Goal: Ask a question: Seek information or help from site administrators or community

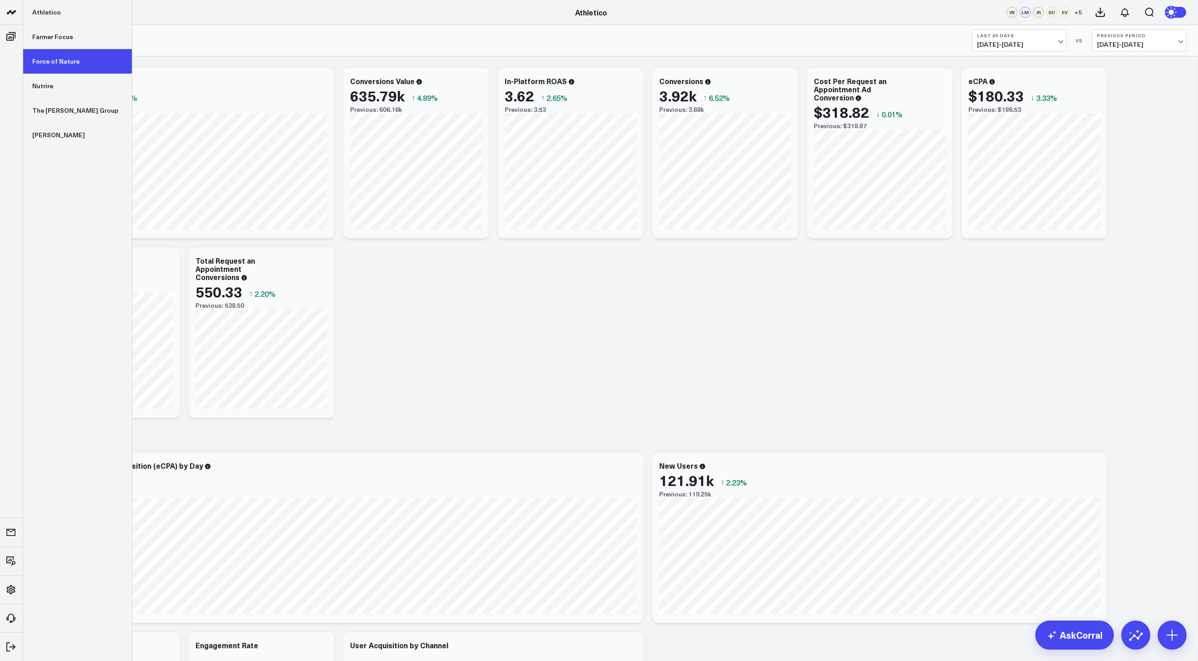
click at [51, 68] on link "Force of Nature" at bounding box center [77, 61] width 109 height 25
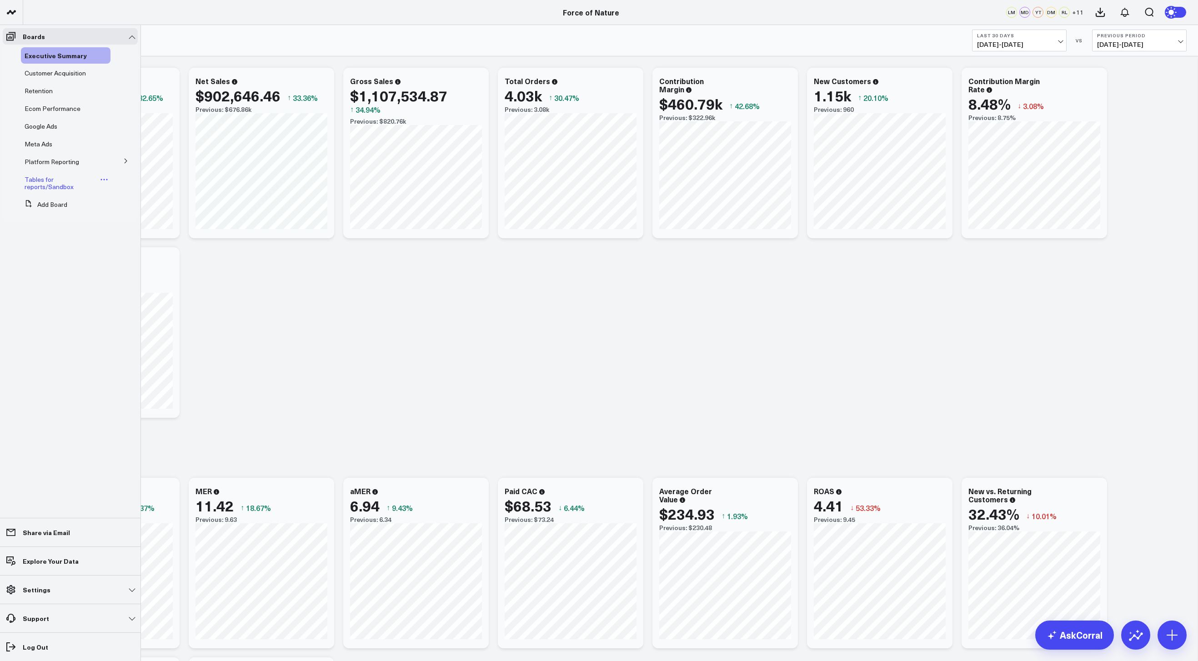
click at [55, 179] on link "Tables for reports/Sandbox" at bounding box center [61, 183] width 73 height 15
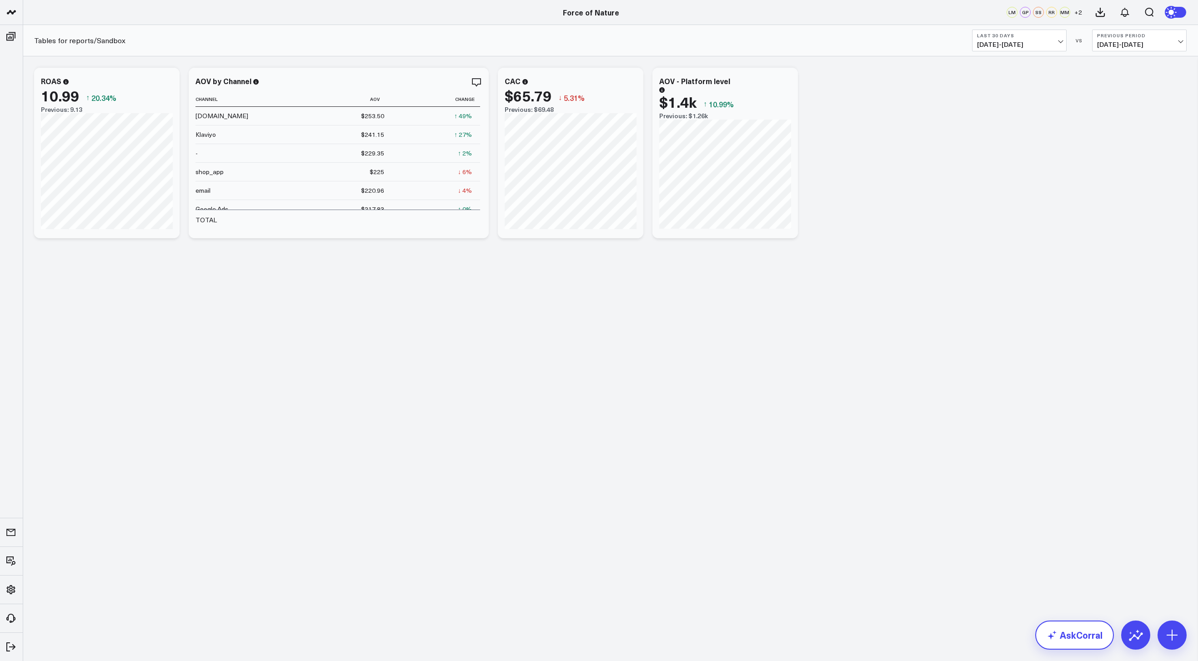
click at [1064, 633] on link "AskCorral" at bounding box center [1074, 635] width 79 height 29
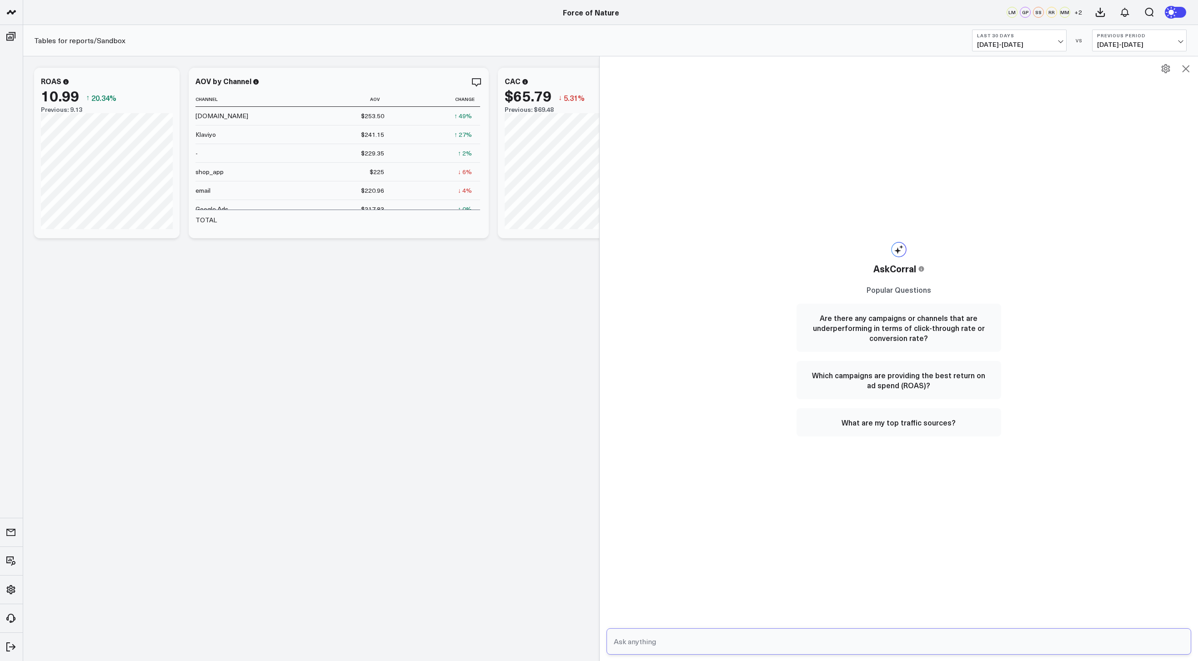
click at [786, 634] on input "text" at bounding box center [892, 641] width 560 height 16
type input "whats my aov"
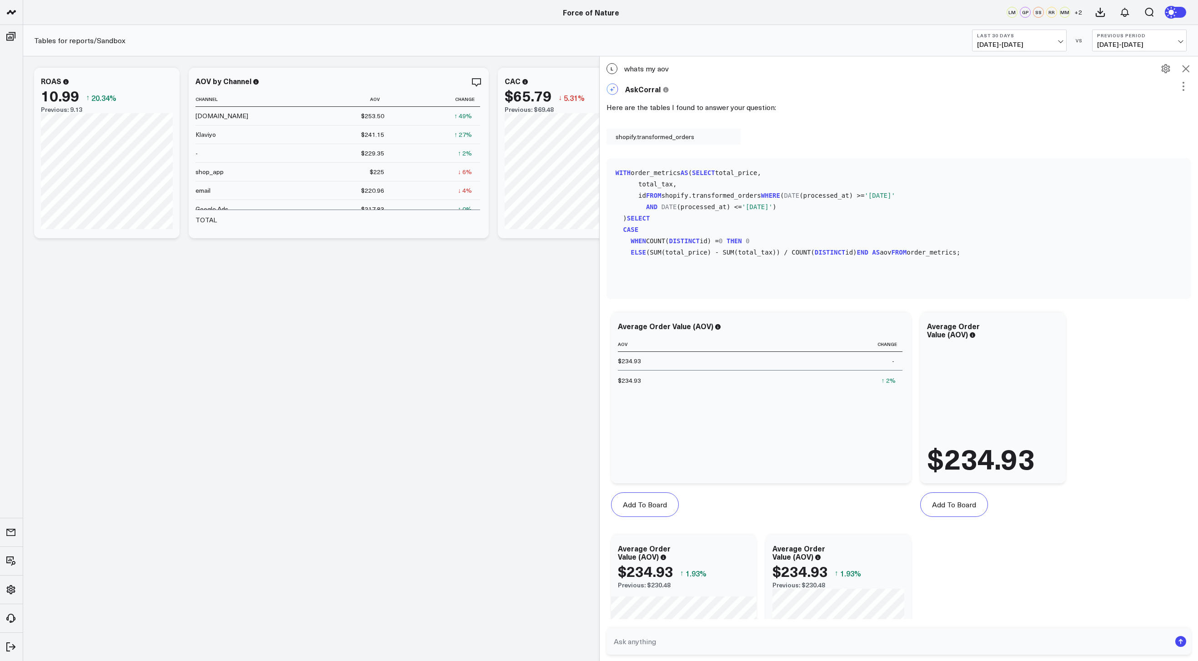
scroll to position [259, 0]
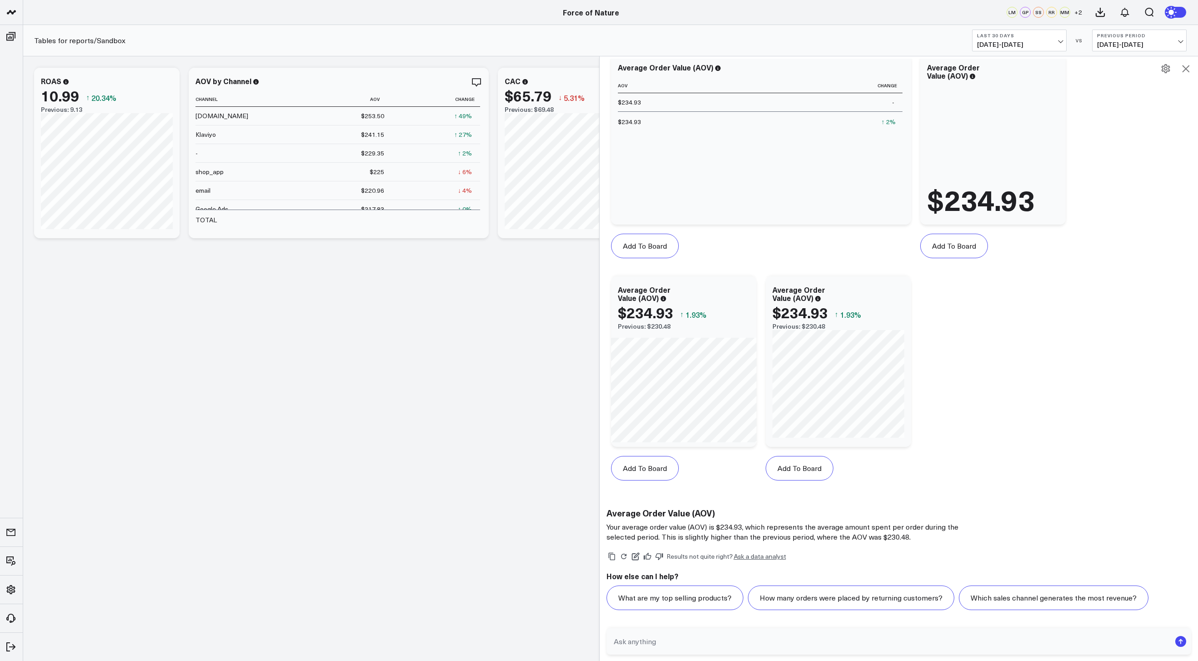
click at [1017, 49] on button "Last 30 Days [DATE] - [DATE]" at bounding box center [1019, 41] width 95 height 22
click at [1000, 270] on link "YTD" at bounding box center [1020, 272] width 94 height 17
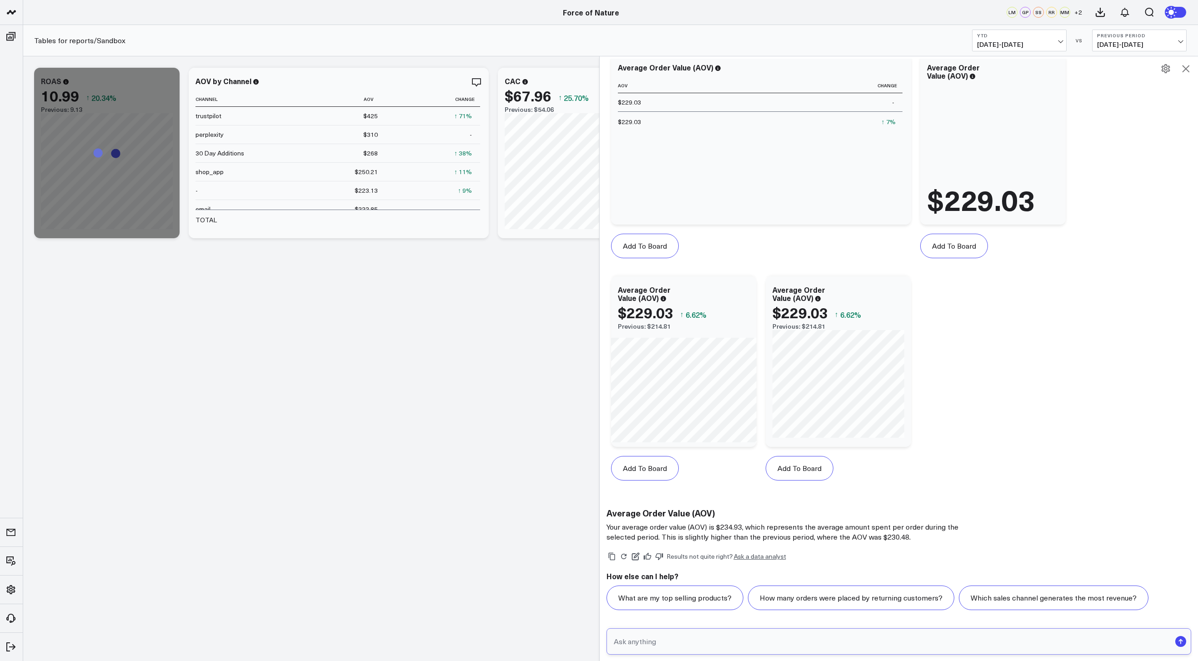
click at [652, 645] on input "text" at bounding box center [892, 641] width 560 height 16
type input "break down monthly"
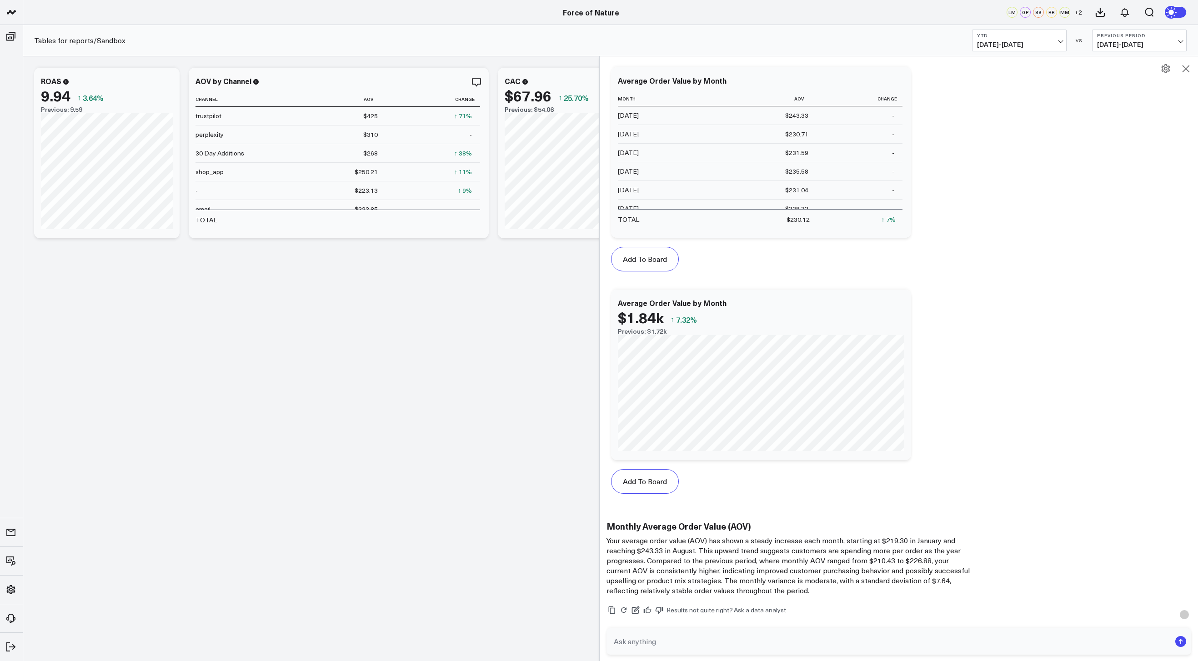
scroll to position [1002, 0]
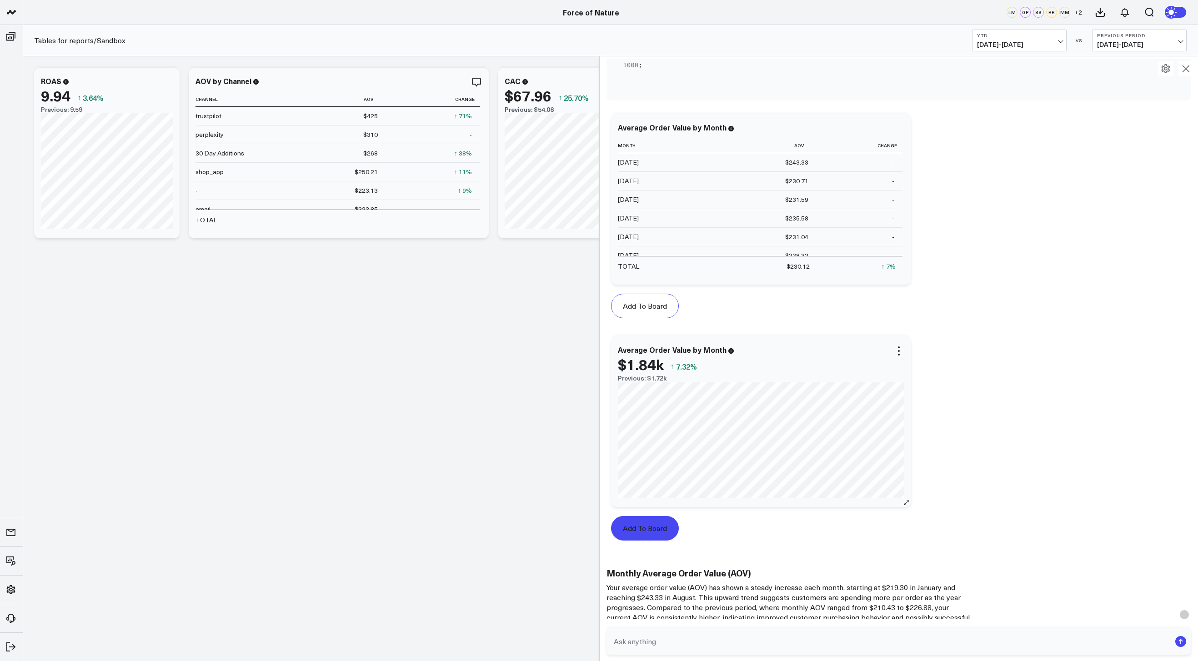
click at [666, 535] on button "Add To Board" at bounding box center [645, 528] width 68 height 25
click at [676, 634] on input "text" at bounding box center [892, 641] width 560 height 16
type input "whats my blended CAC"
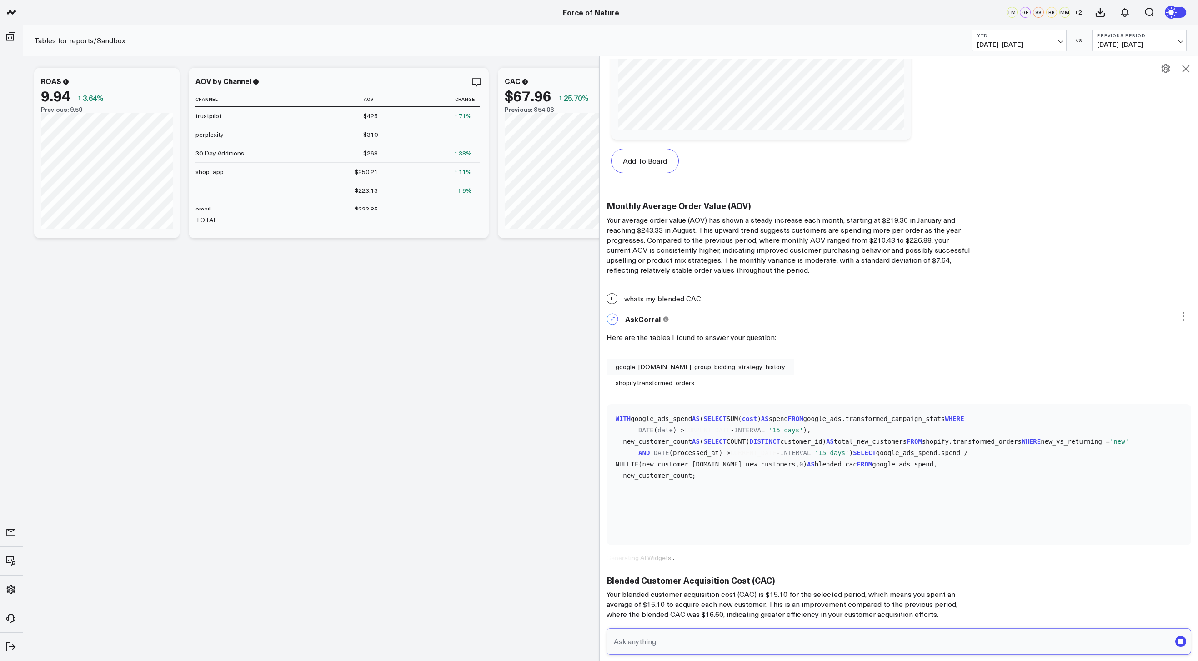
scroll to position [123, 0]
click at [672, 634] on input "text" at bounding box center [892, 641] width 560 height 16
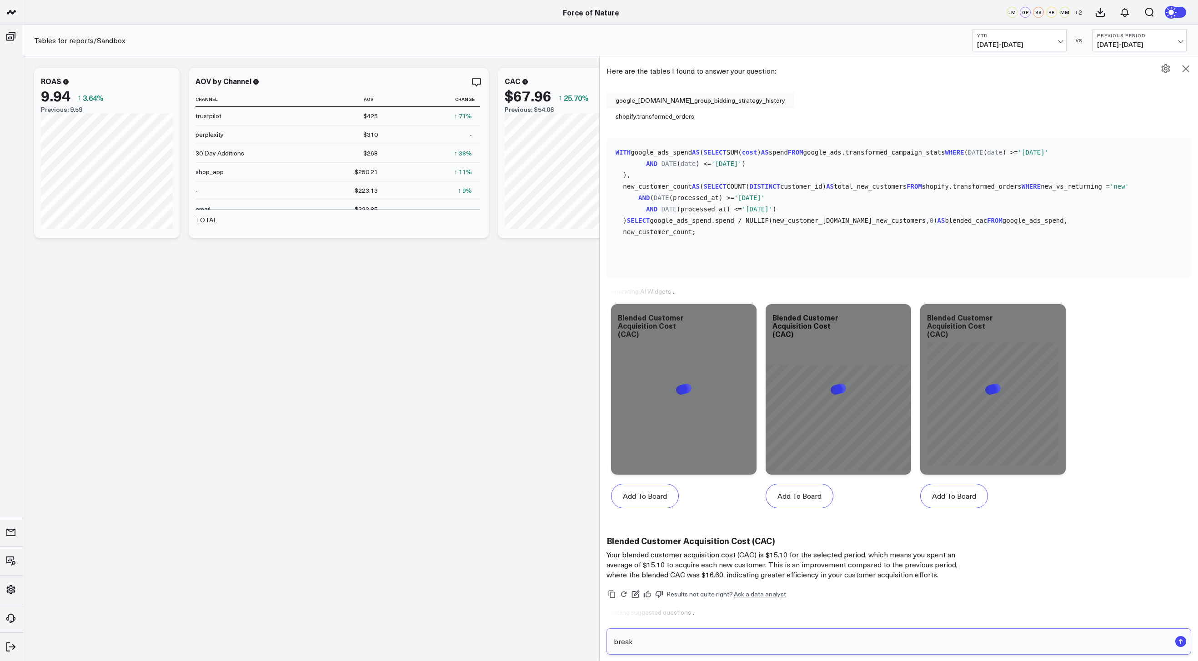
scroll to position [1662, 0]
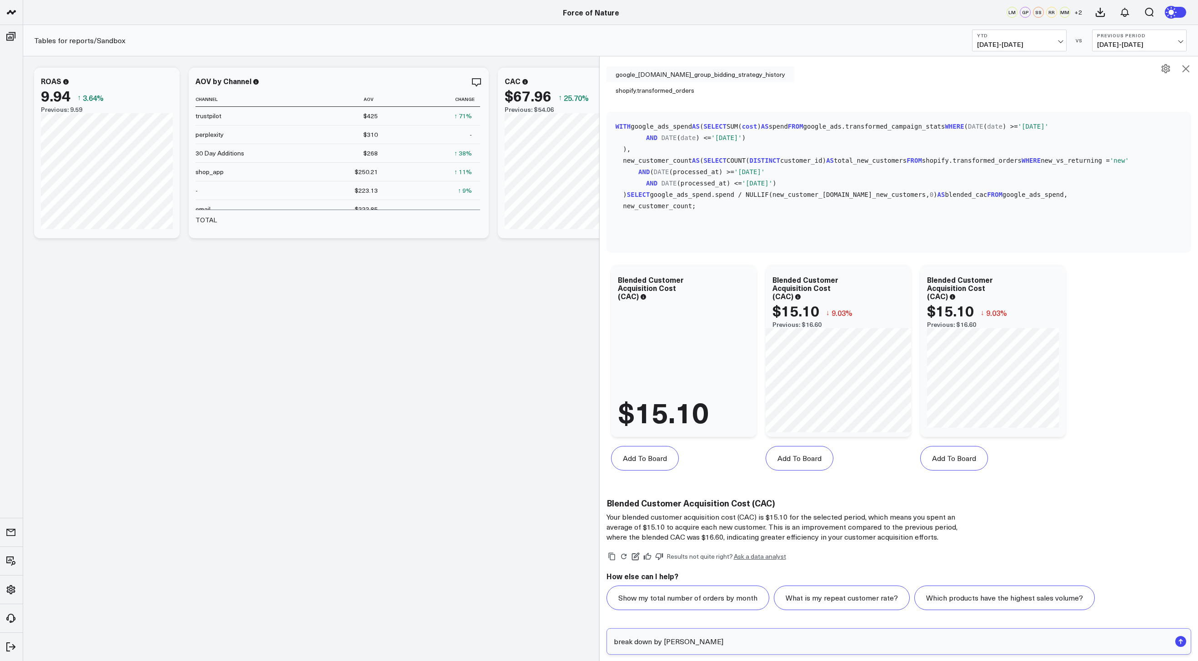
type input "break down by channel"
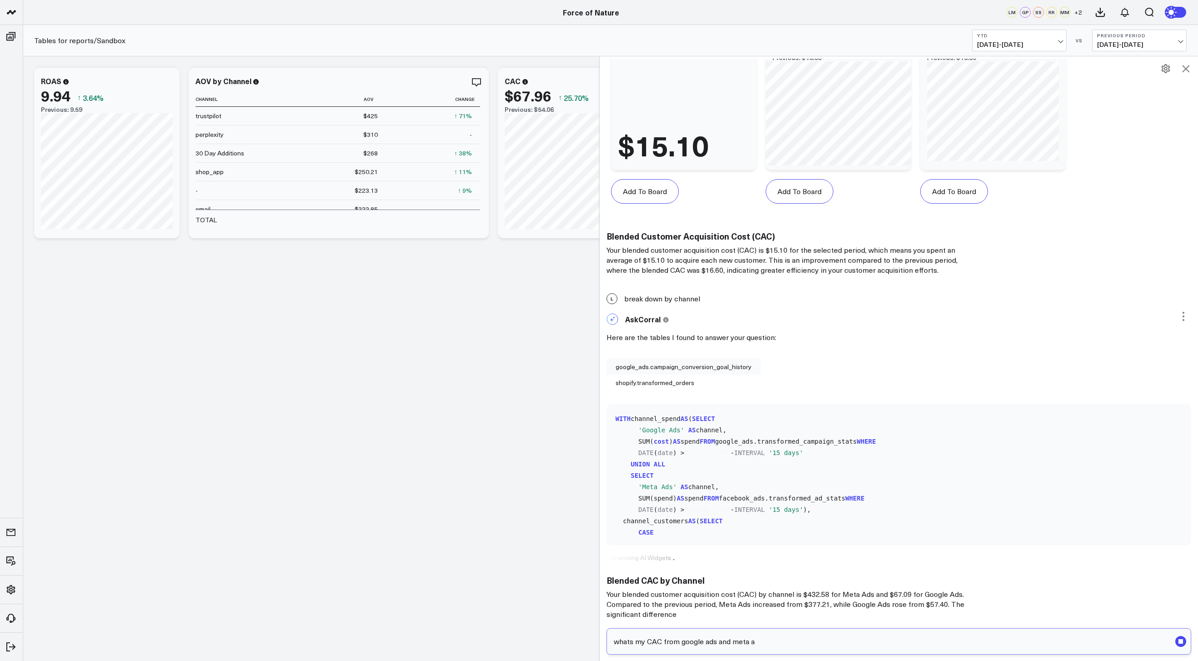
scroll to position [1939, 0]
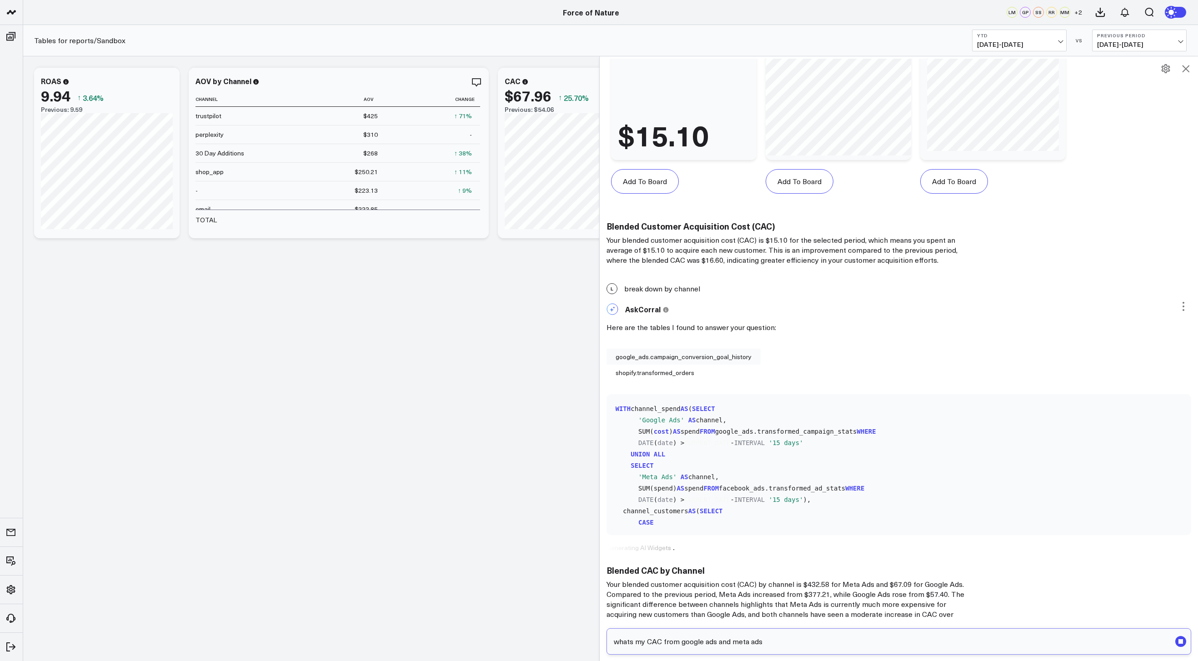
type input "whats my CAC from google ads and meta ads?"
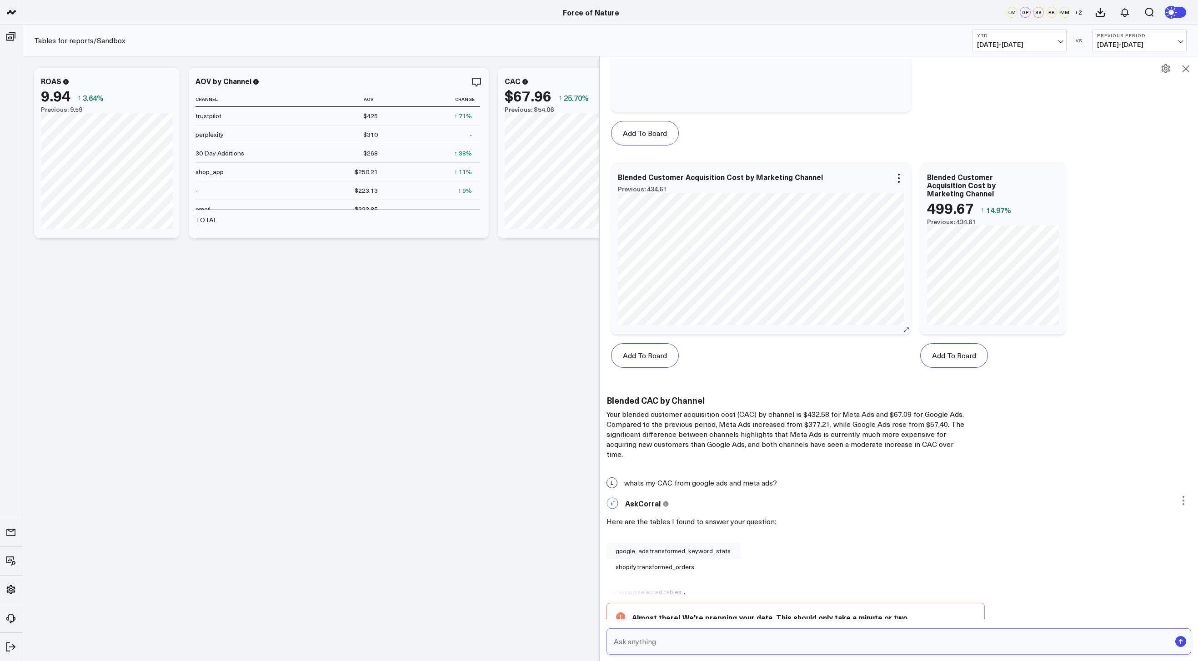
scroll to position [2820, 0]
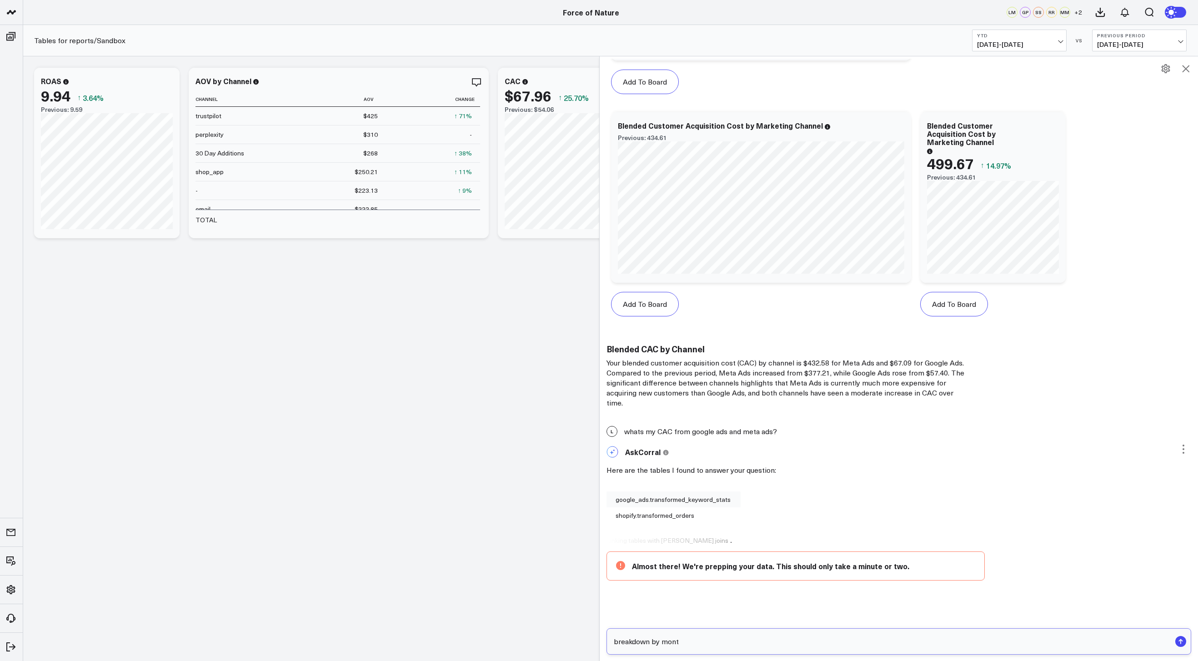
type input "breakdown by month"
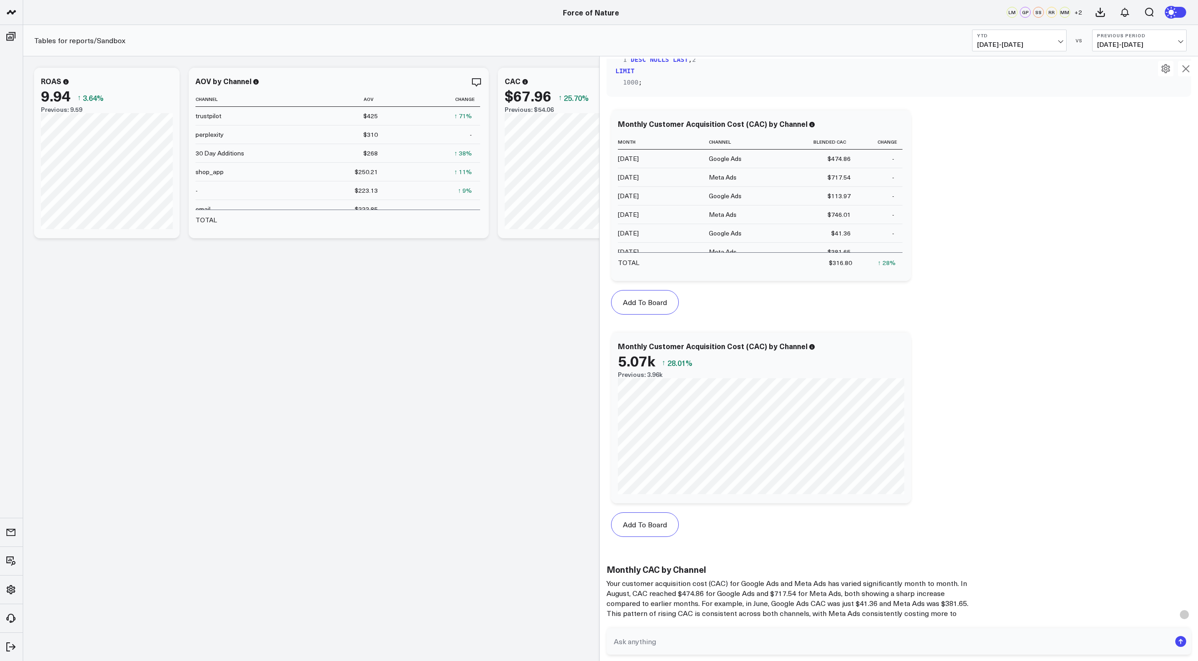
scroll to position [4399, 0]
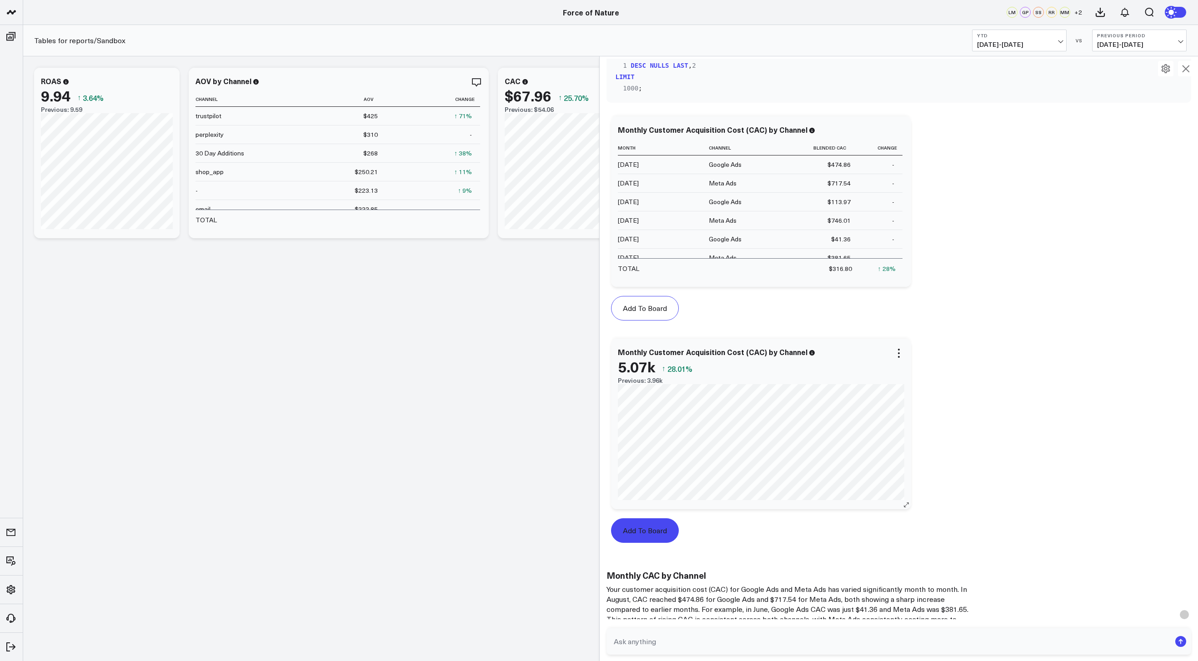
click at [653, 523] on button "Add To Board" at bounding box center [645, 530] width 68 height 25
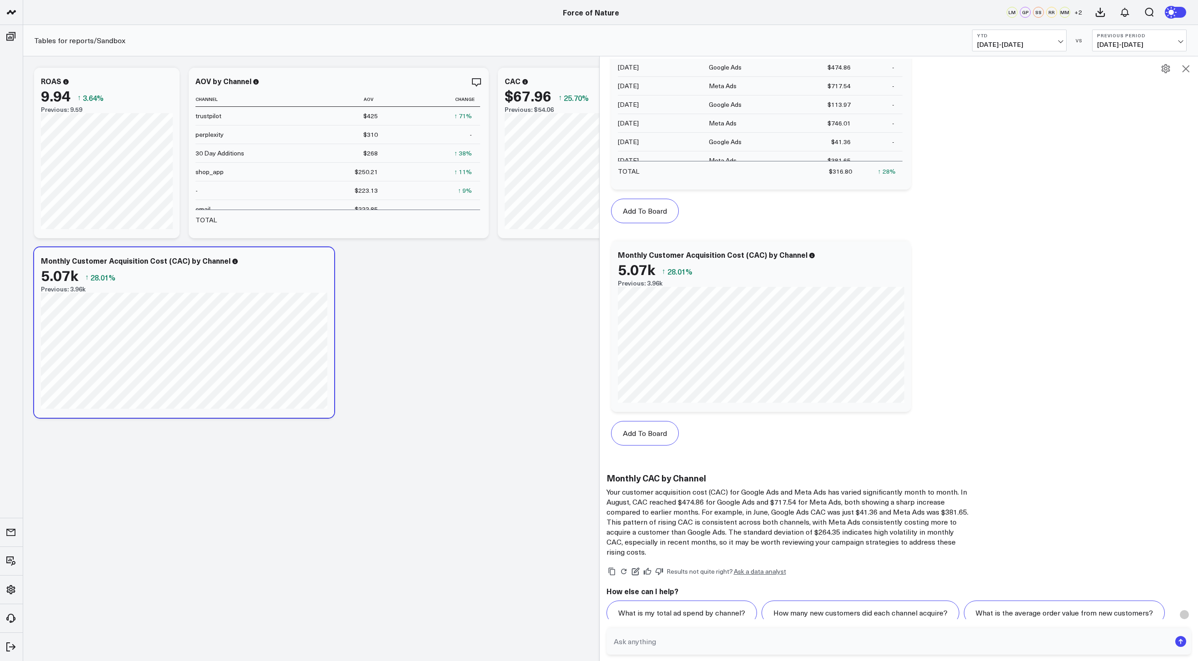
scroll to position [4502, 0]
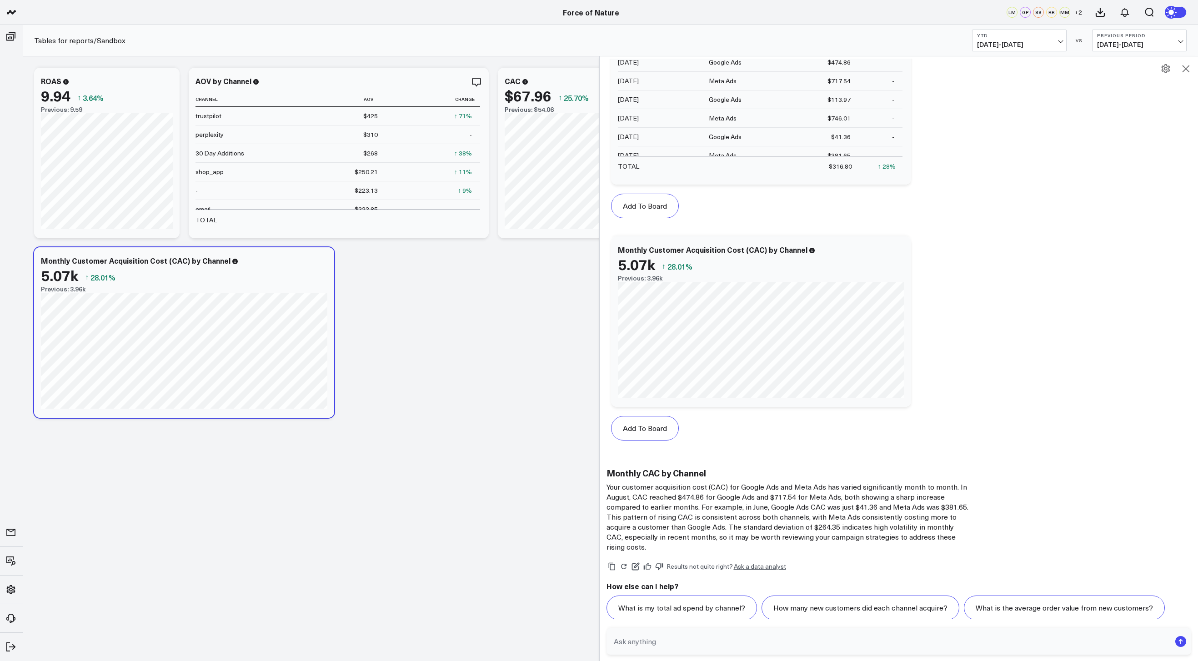
click at [1188, 66] on icon at bounding box center [1185, 68] width 11 height 11
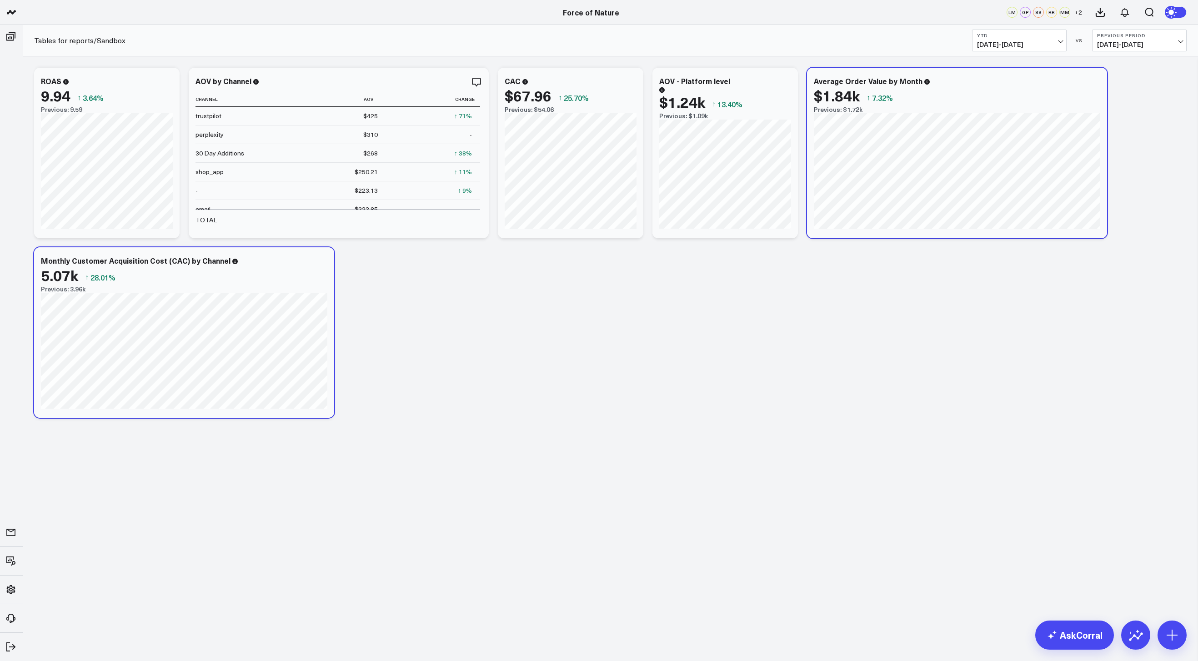
click at [1014, 38] on b "YTD" at bounding box center [1019, 35] width 85 height 5
click at [994, 291] on link "Custom Dates" at bounding box center [1020, 290] width 94 height 17
select select "7"
select select "2025"
click at [1091, 65] on button "button" at bounding box center [1090, 65] width 9 height 11
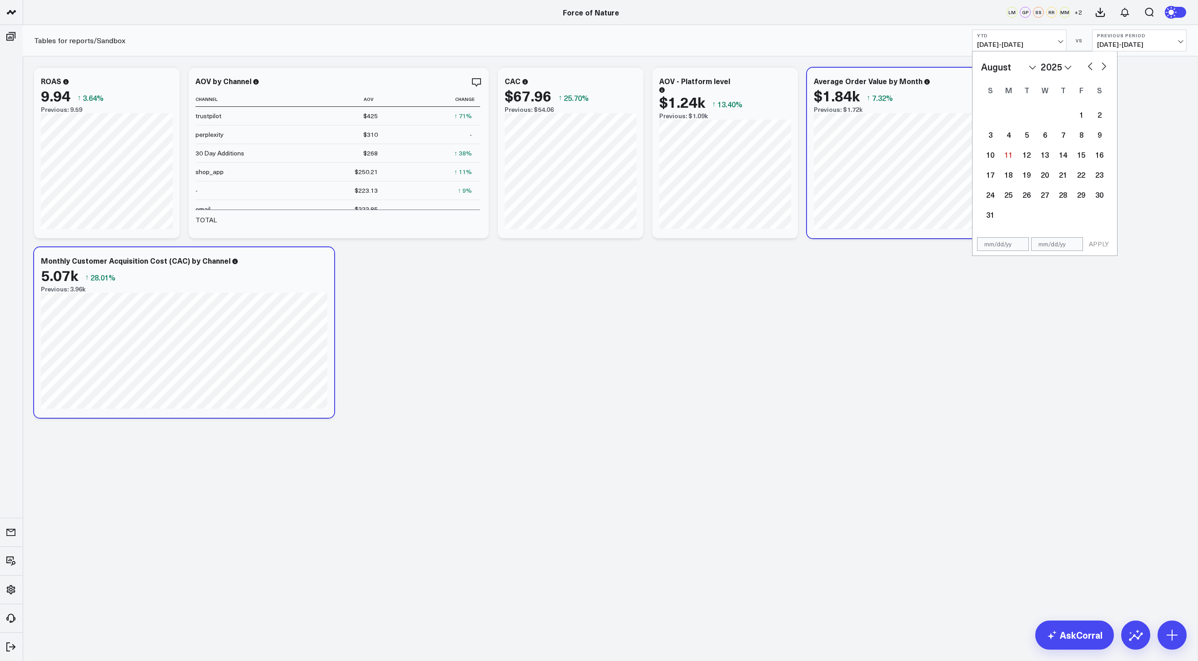
select select "6"
select select "2025"
click at [1030, 114] on div "1" at bounding box center [1027, 114] width 18 height 18
type input "[DATE]"
select select "6"
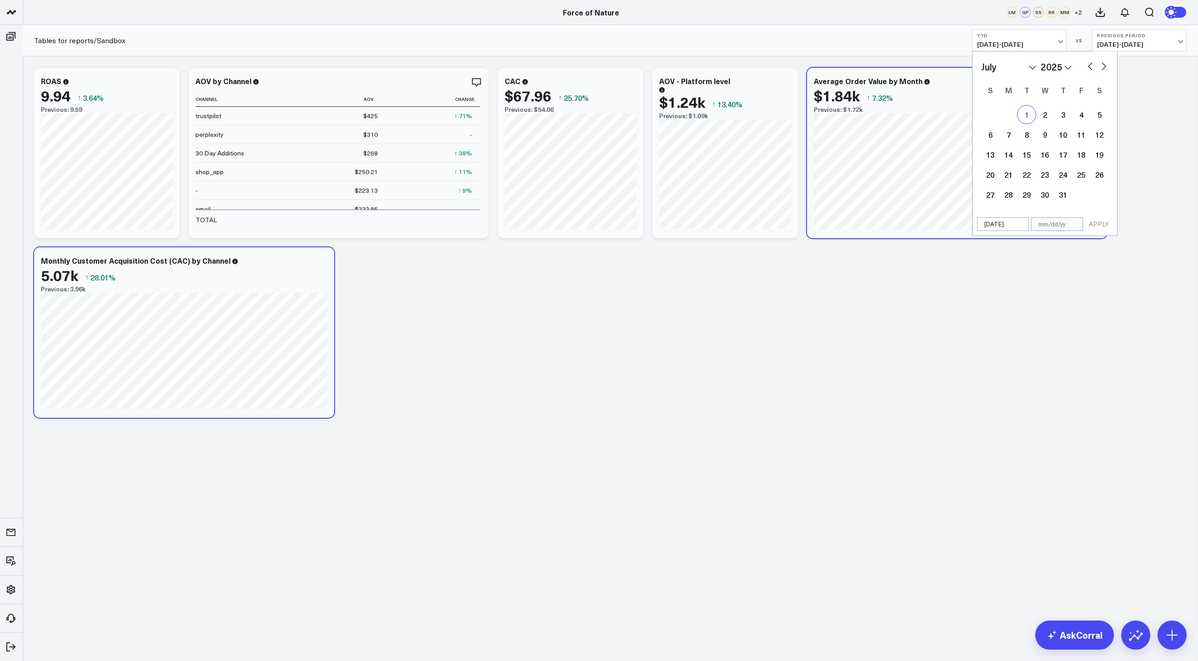
select select "2025"
click at [1102, 62] on button "button" at bounding box center [1103, 65] width 9 height 11
select select "7"
select select "2025"
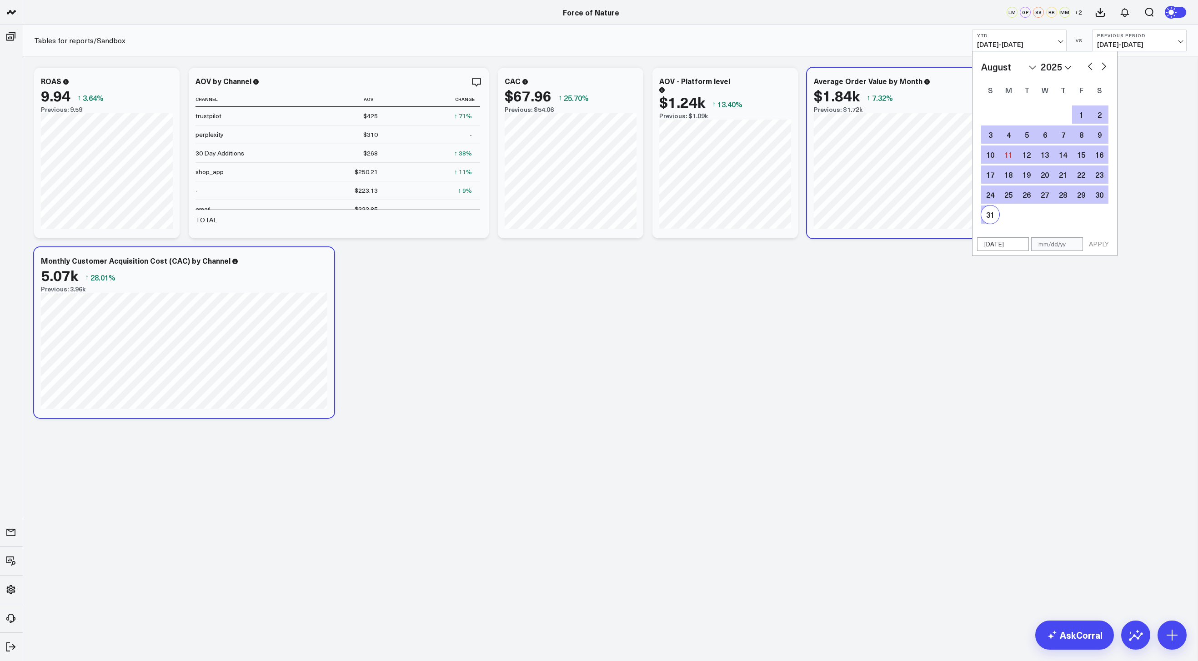
click at [991, 215] on div "31" at bounding box center [990, 215] width 18 height 18
select select "7"
select select "2025"
type input "[DATE]"
click at [1090, 243] on button "APPLY" at bounding box center [1098, 244] width 27 height 14
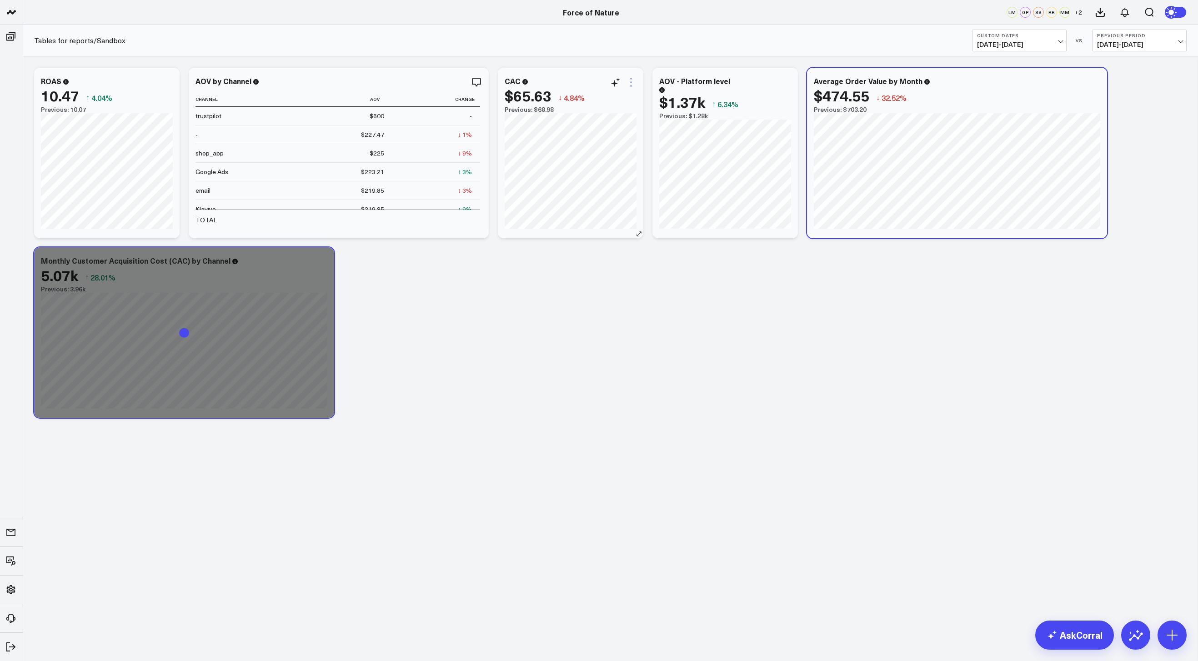
click at [632, 83] on icon at bounding box center [631, 82] width 11 height 11
click at [599, 273] on button "Edit Widget" at bounding box center [594, 274] width 66 height 8
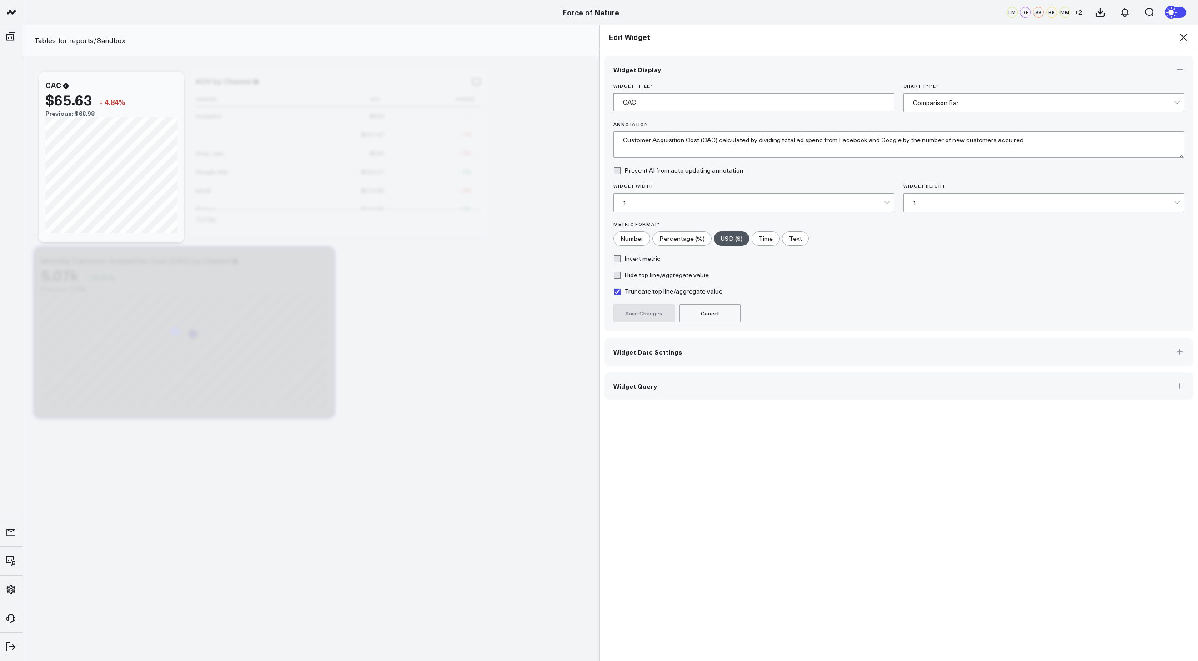
click at [657, 390] on button "Widget Query" at bounding box center [899, 385] width 590 height 27
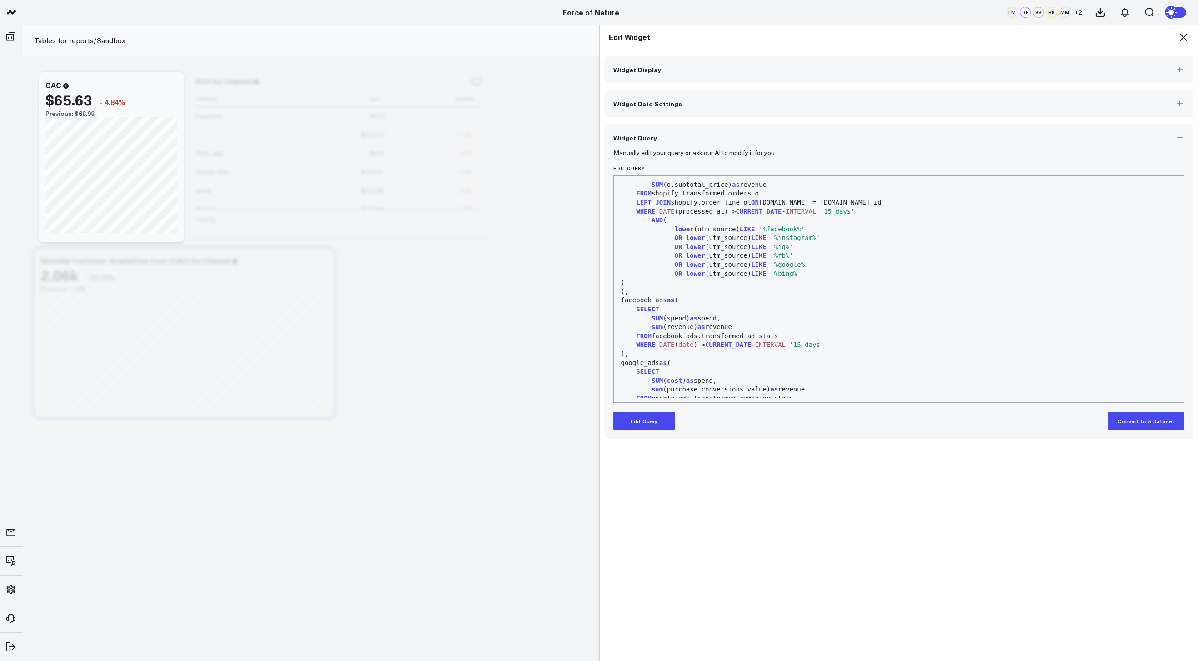
scroll to position [130, 0]
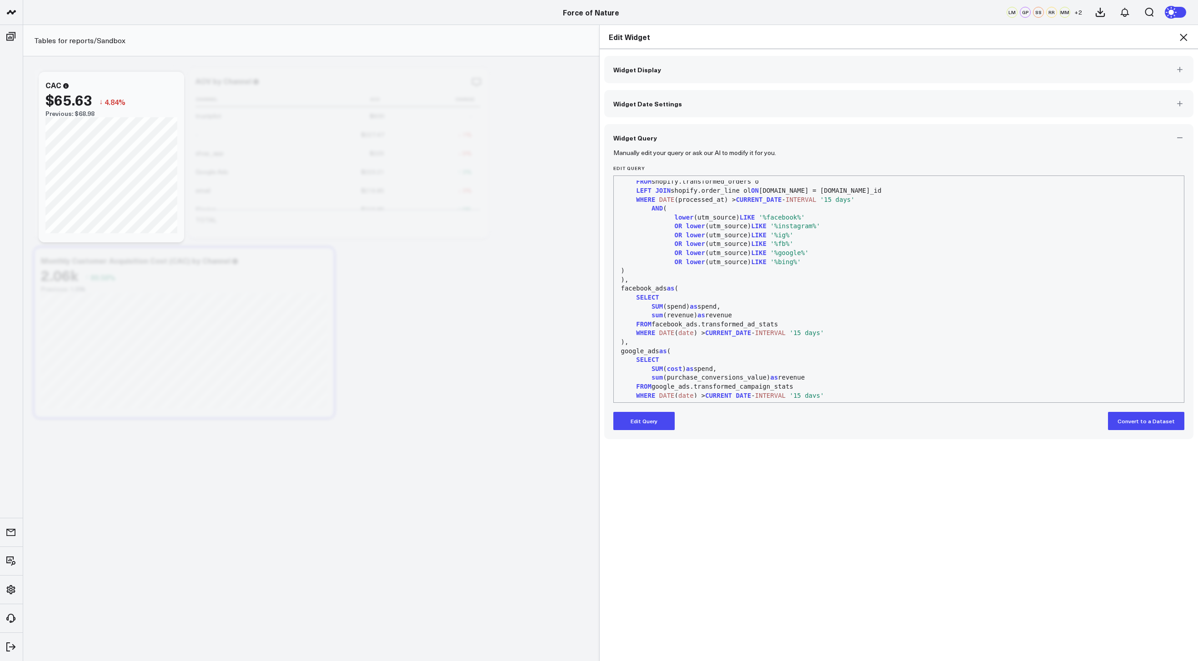
click at [1179, 37] on icon at bounding box center [1183, 37] width 11 height 11
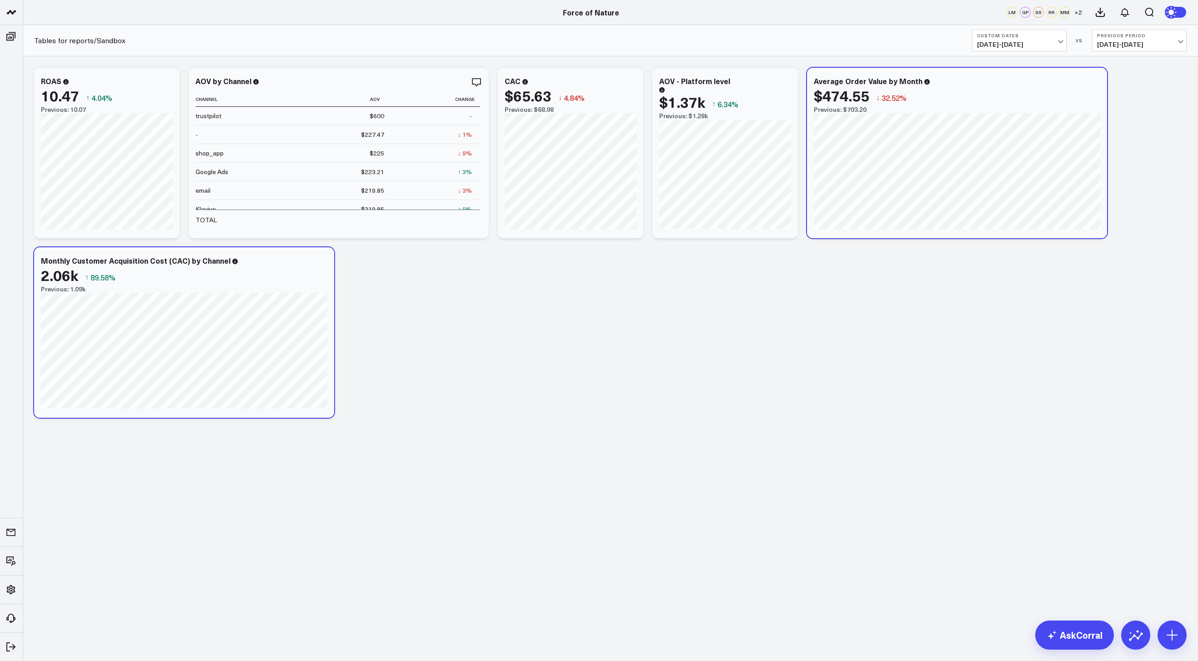
click at [1038, 44] on span "[DATE] - [DATE]" at bounding box center [1019, 44] width 85 height 7
click at [1003, 181] on link "Last Month" at bounding box center [1020, 184] width 94 height 17
click at [1077, 635] on link "AskCorral" at bounding box center [1074, 635] width 79 height 29
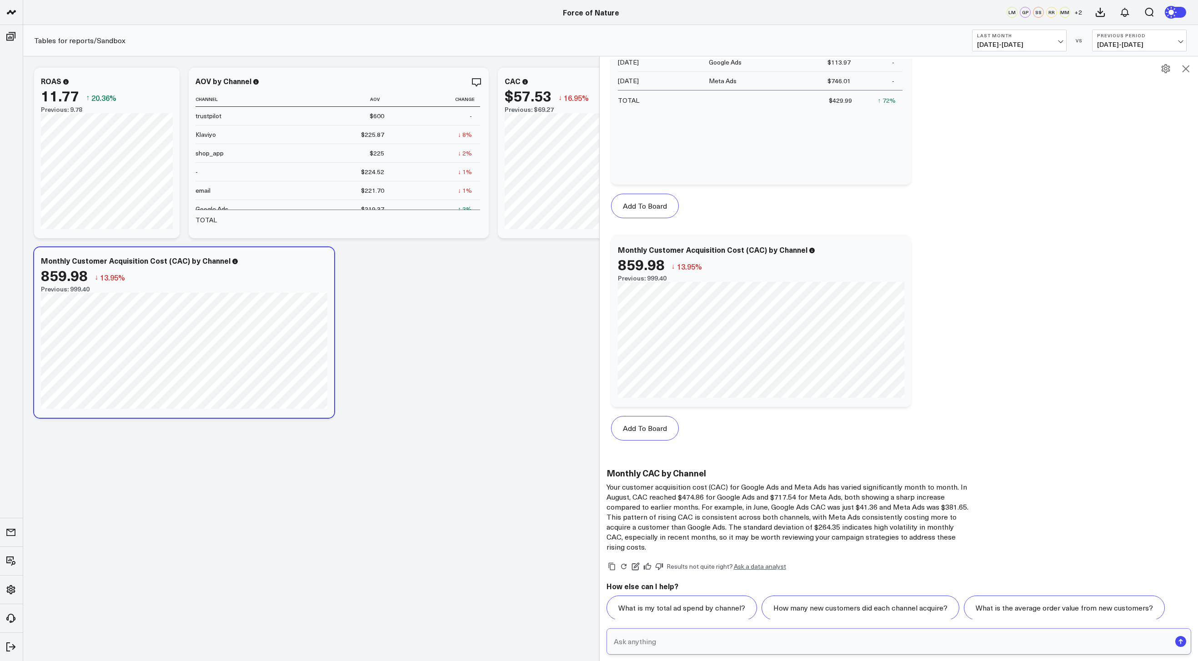
click at [650, 644] on input "text" at bounding box center [892, 641] width 560 height 16
type input "how many new customers did i get?"
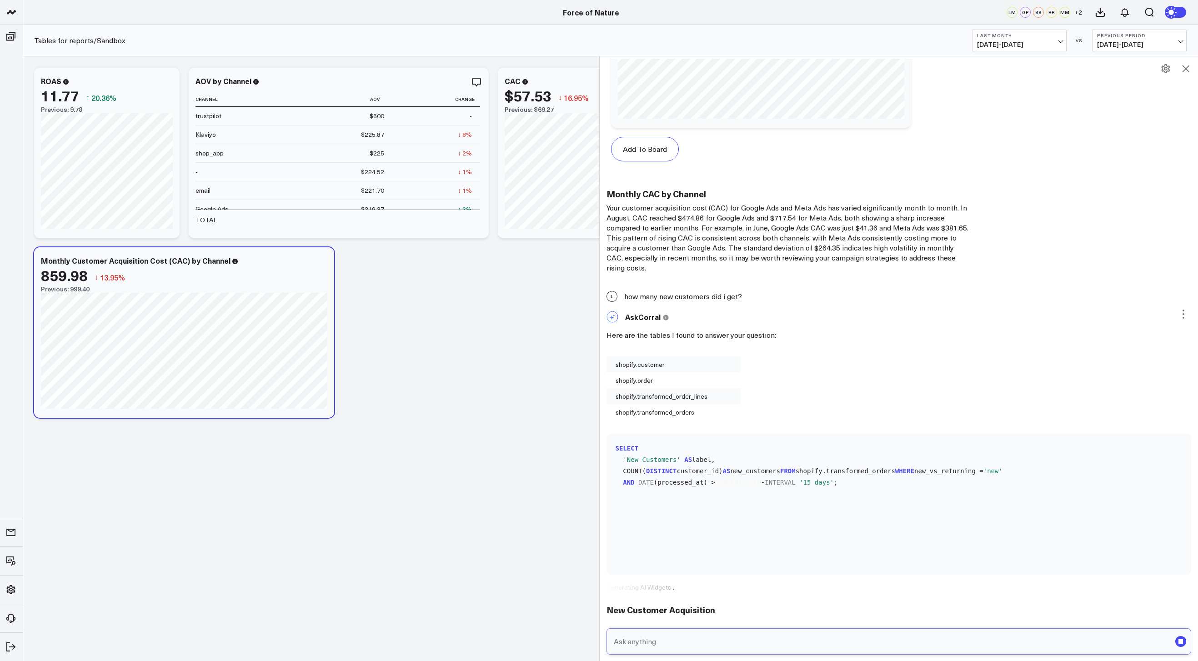
scroll to position [4801, 0]
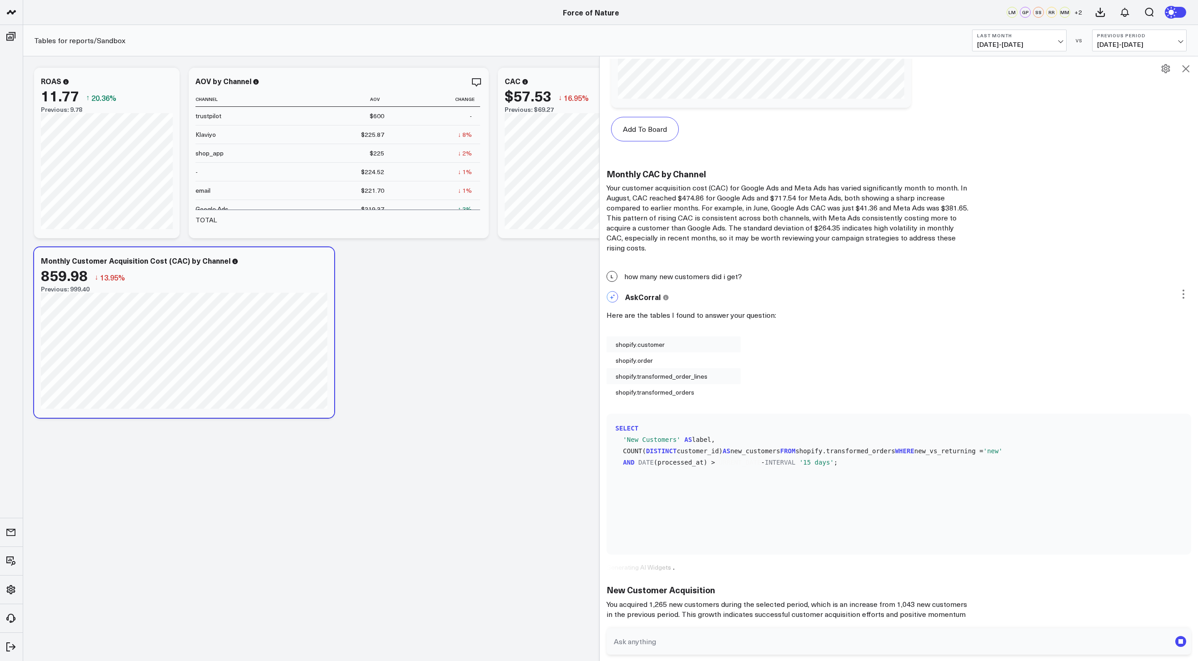
click at [1043, 43] on span "[DATE] - [DATE]" at bounding box center [1019, 44] width 85 height 7
click at [988, 269] on link "YTD" at bounding box center [1020, 272] width 94 height 17
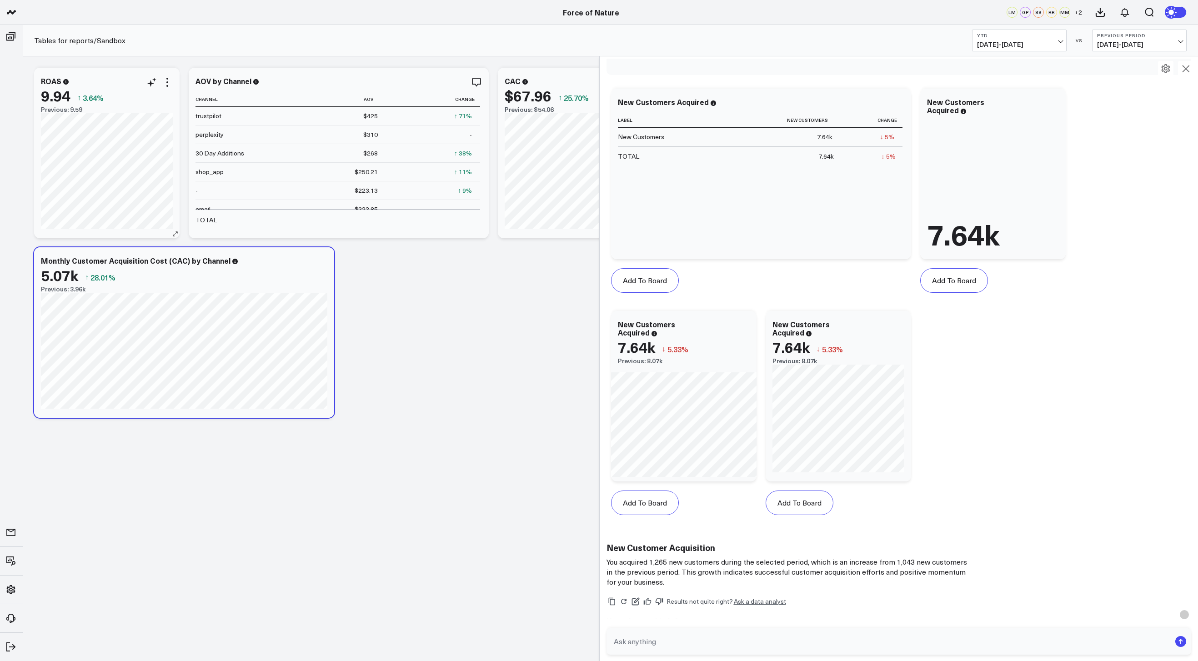
scroll to position [5275, 0]
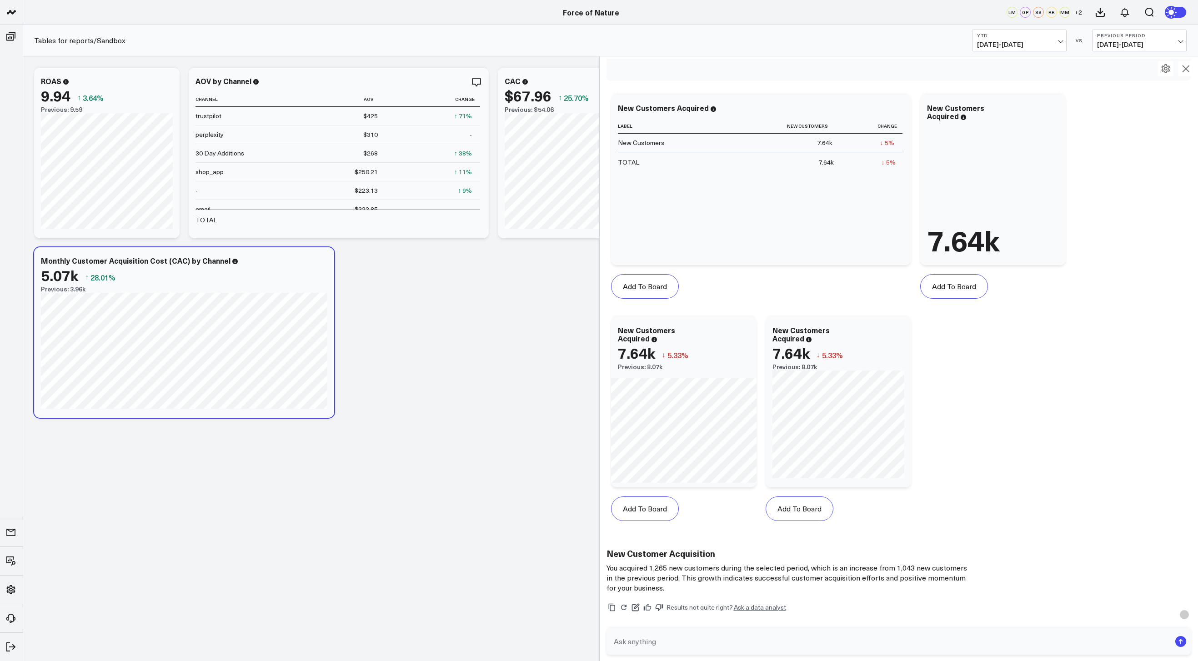
click at [1005, 41] on span "[DATE] - [DATE]" at bounding box center [1019, 44] width 85 height 7
click at [686, 643] on input "text" at bounding box center [892, 641] width 560 height 16
type input "break down monthly"
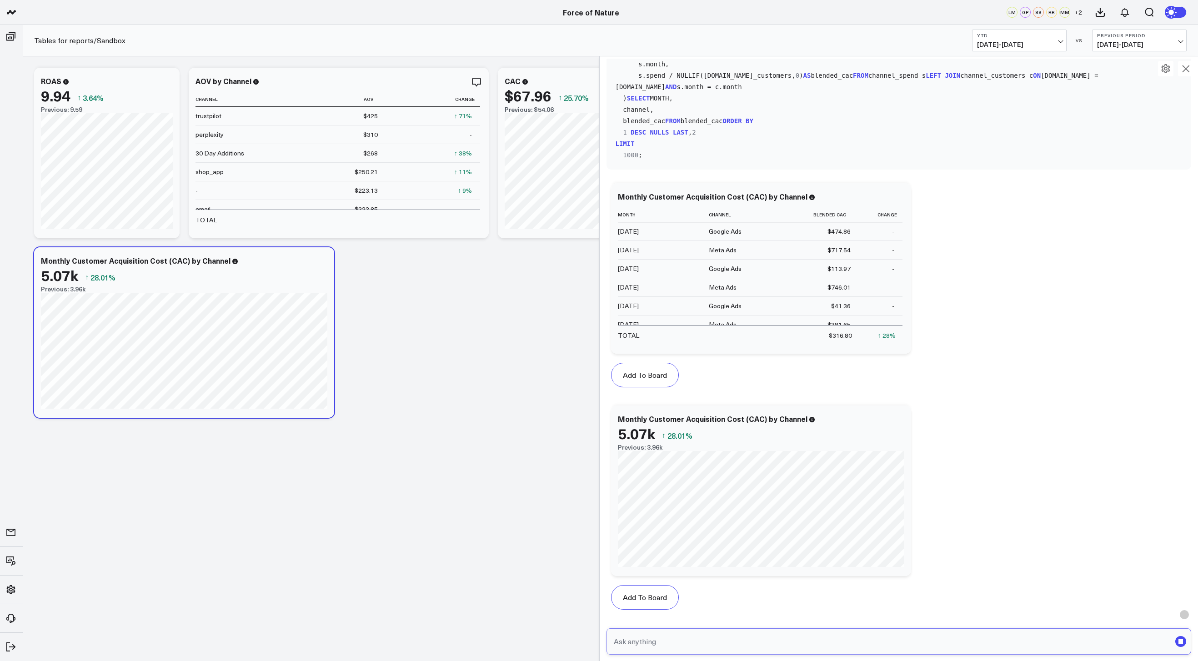
scroll to position [4327, 0]
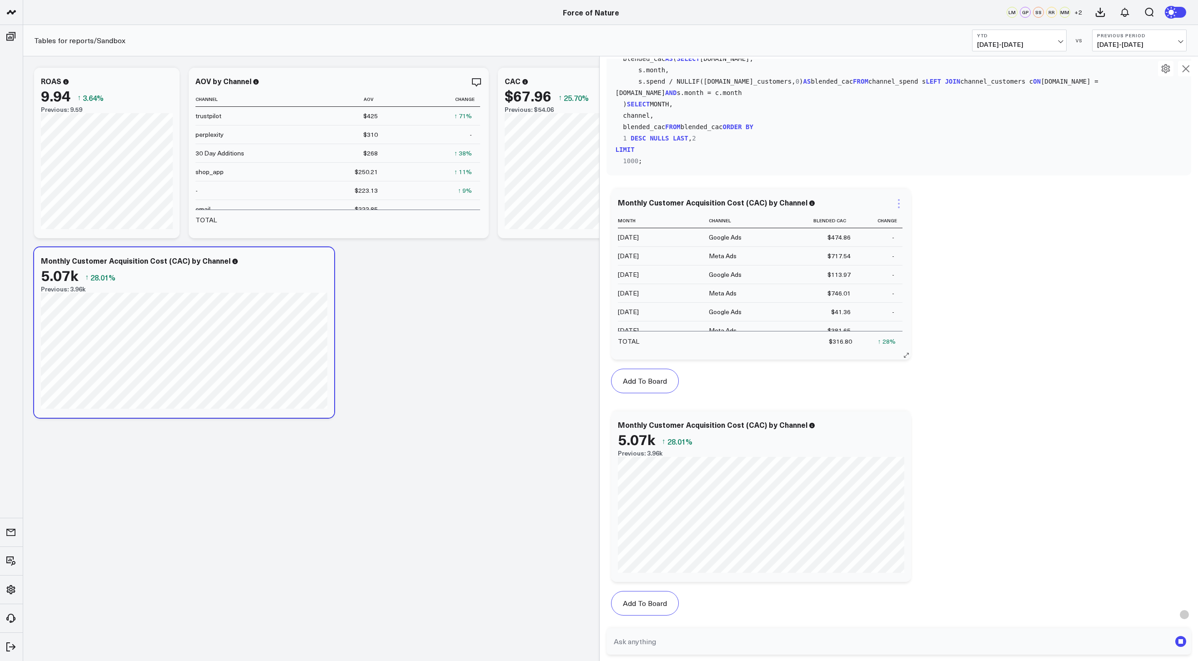
click at [901, 198] on icon at bounding box center [898, 203] width 11 height 11
click at [867, 214] on button "Ask support" at bounding box center [863, 218] width 63 height 8
click at [961, 222] on textarea at bounding box center [970, 223] width 126 height 41
type textarea "t"
type textarea "a"
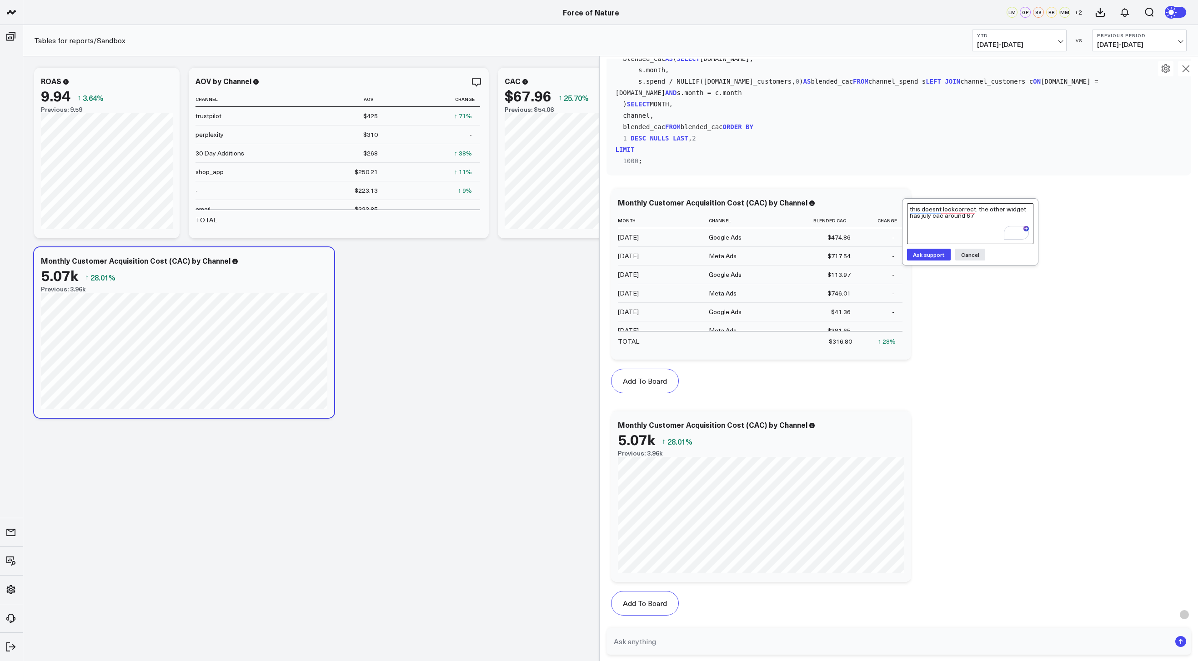
type textarea "this doesnt lookcorrect. the other widget has july cac around 67"
click at [925, 249] on button "Ask support" at bounding box center [929, 255] width 44 height 12
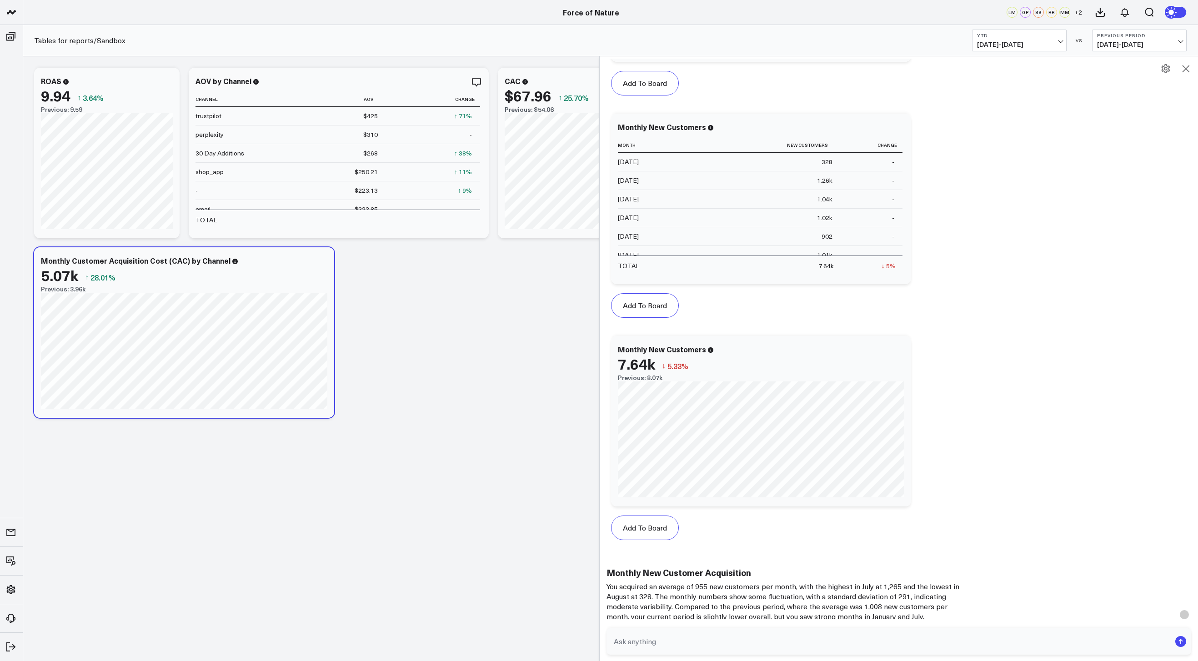
scroll to position [6302, 0]
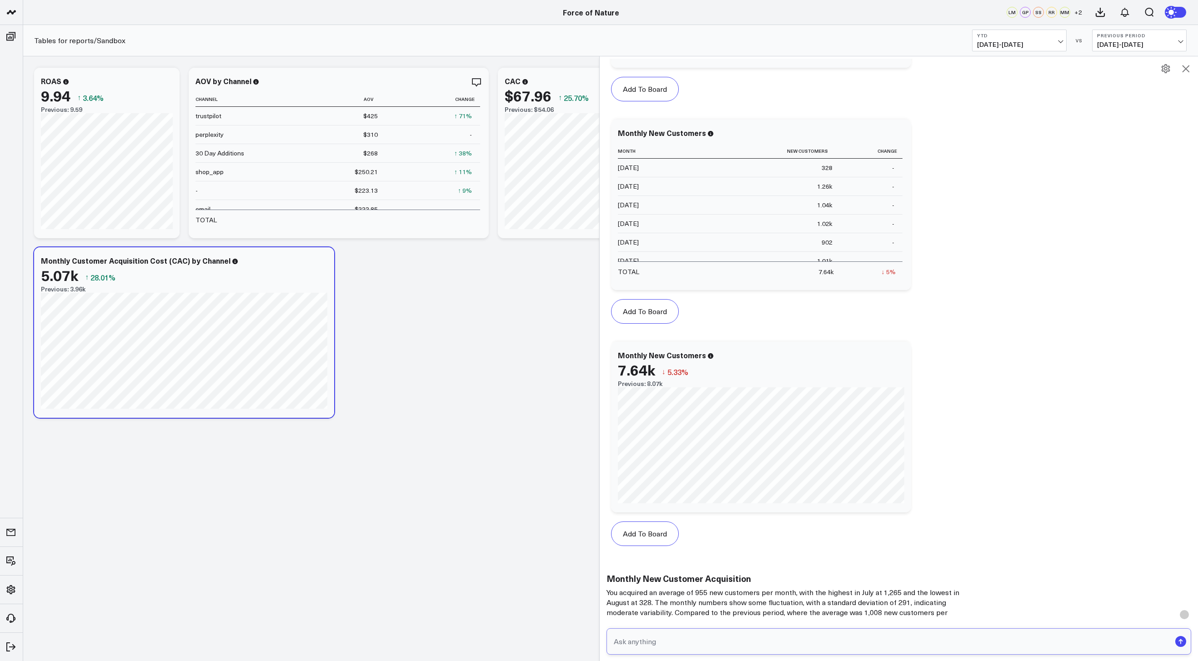
click at [757, 642] on input "text" at bounding box center [892, 641] width 560 height 16
type input "whats my percentage of customers from paid channels vs non paid channels?"
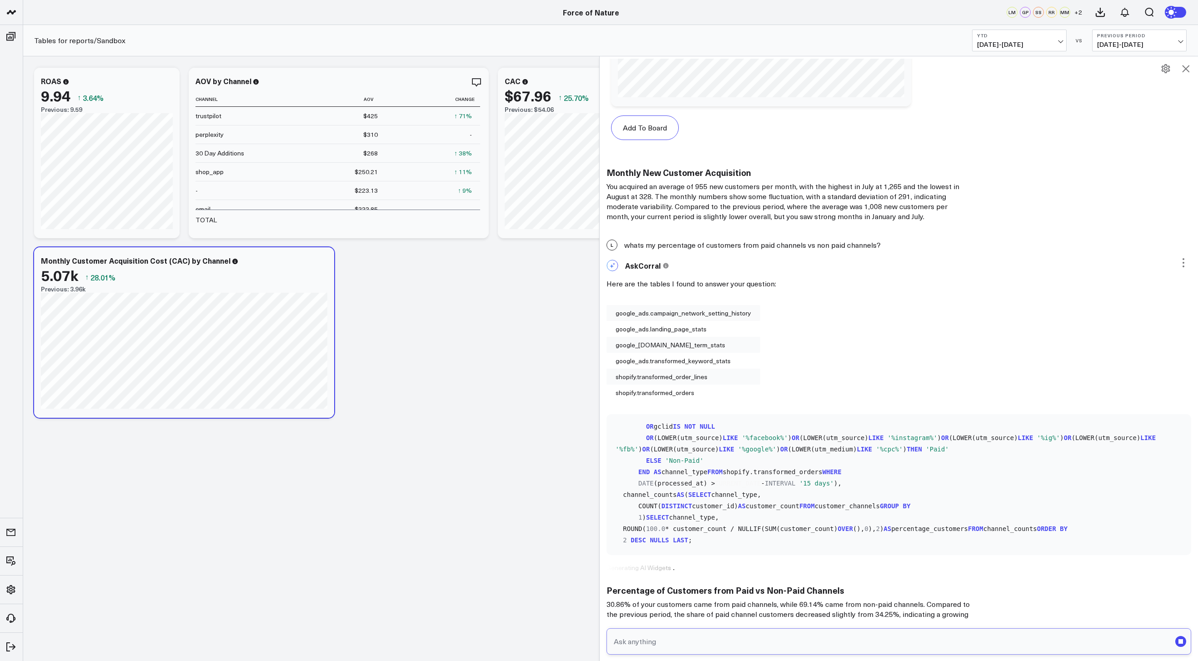
scroll to position [159, 0]
click at [724, 644] on input "text" at bounding box center [892, 641] width 560 height 16
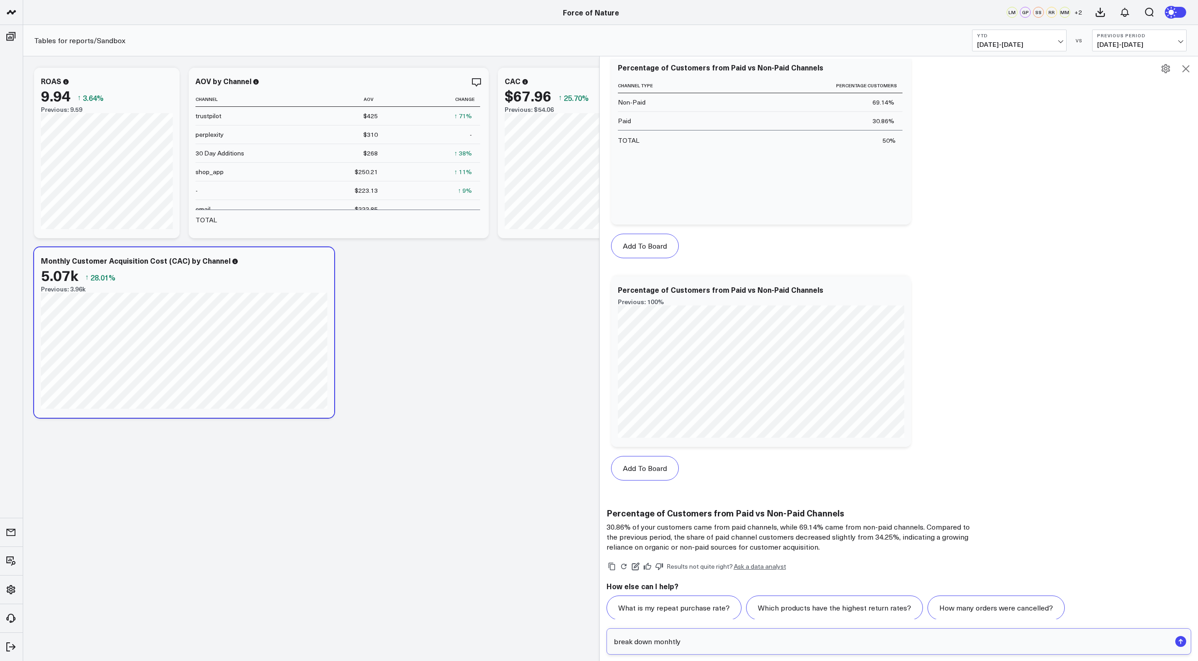
scroll to position [7223, 0]
type input "break down monthly"
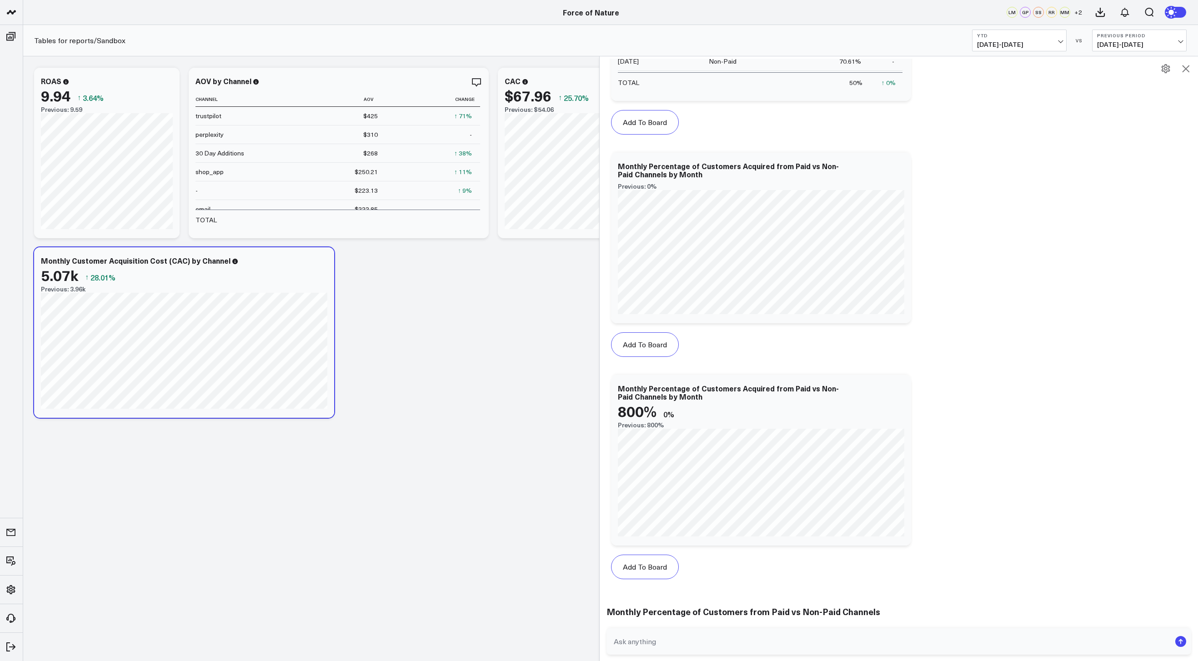
scroll to position [8273, 0]
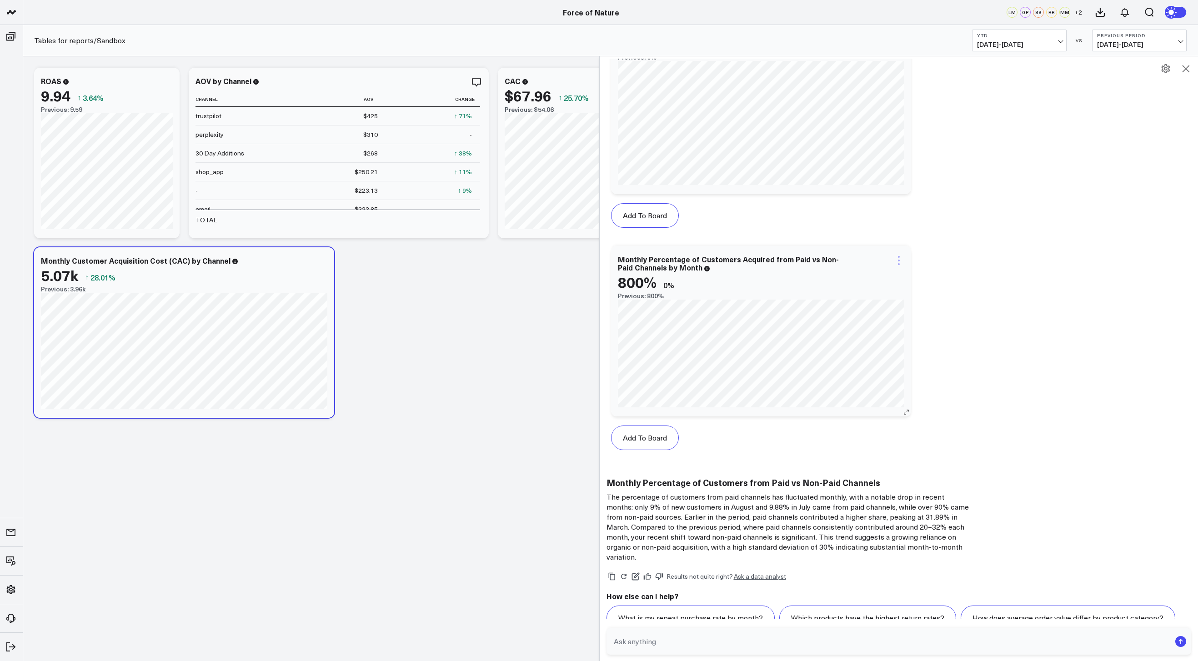
click at [898, 255] on icon at bounding box center [898, 260] width 11 height 11
click at [662, 572] on icon at bounding box center [659, 576] width 8 height 8
